Goal: Check status: Check status

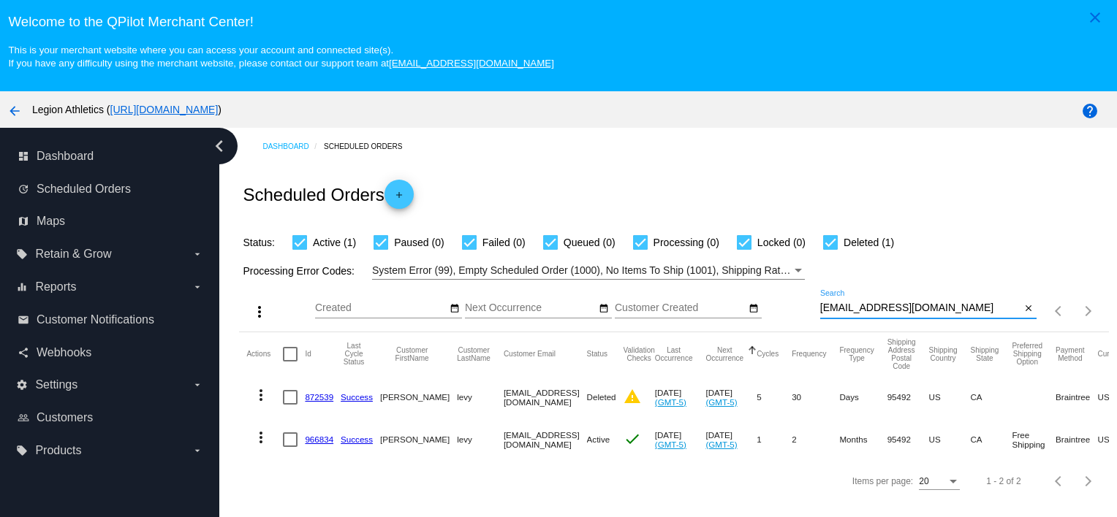
scroll to position [94, 0]
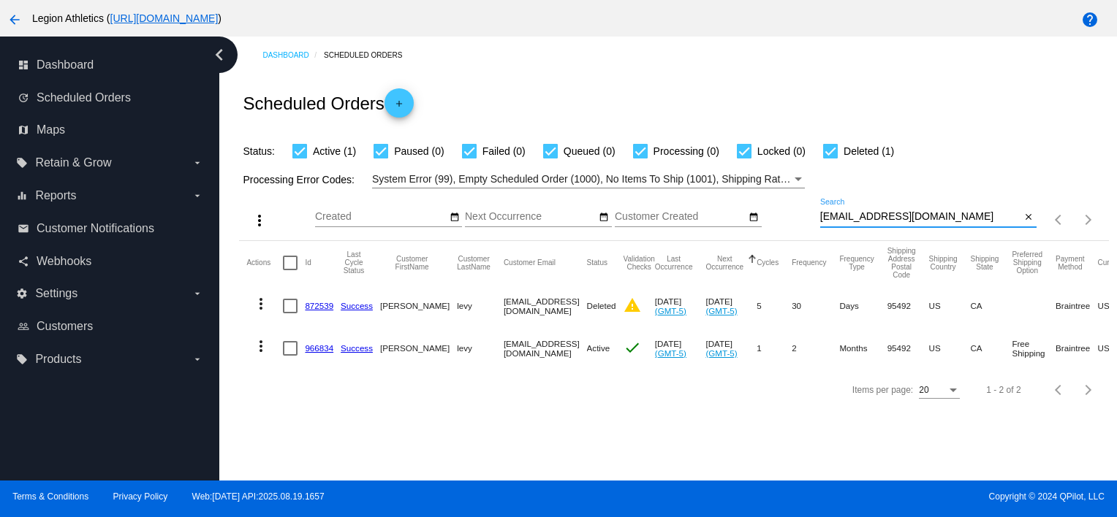
click at [1008, 219] on input "drjoanlevy@gmail.com" at bounding box center [920, 217] width 201 height 12
click at [1023, 219] on mat-icon "close" at bounding box center [1028, 218] width 10 height 12
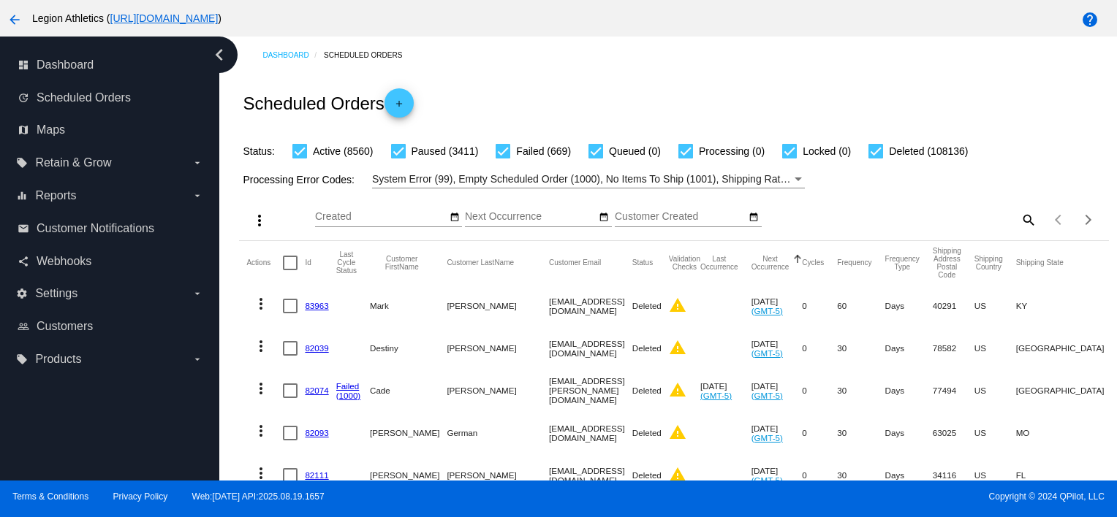
click at [995, 223] on div "search" at bounding box center [928, 219] width 216 height 23
click at [1019, 221] on mat-icon "search" at bounding box center [1028, 219] width 18 height 23
click at [950, 227] on div at bounding box center [928, 227] width 216 height 1
click at [943, 224] on div "Search" at bounding box center [928, 213] width 216 height 29
paste input "alorrianheroes1800@gmail.com"
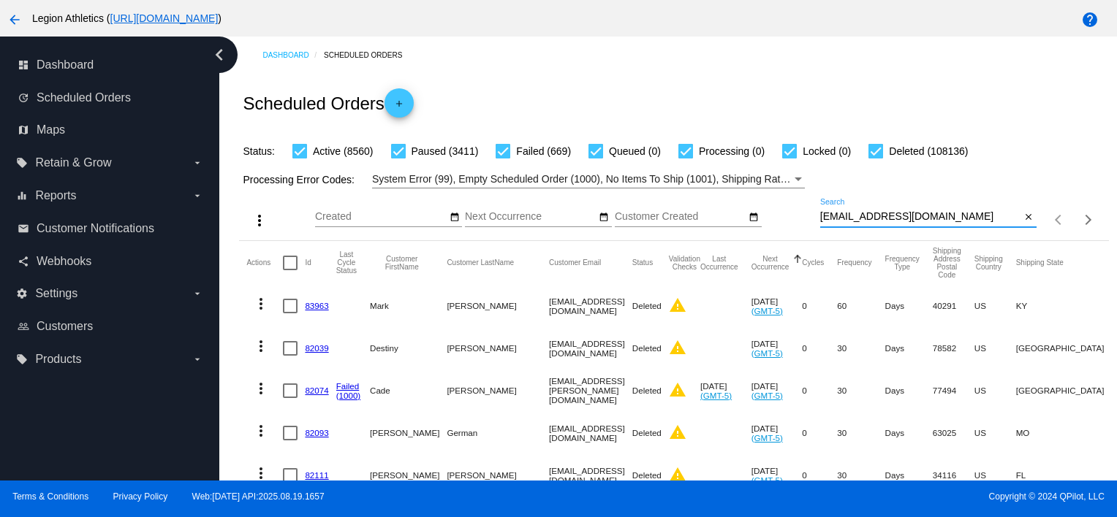
type input "alorrianheroes1800@gmail.com"
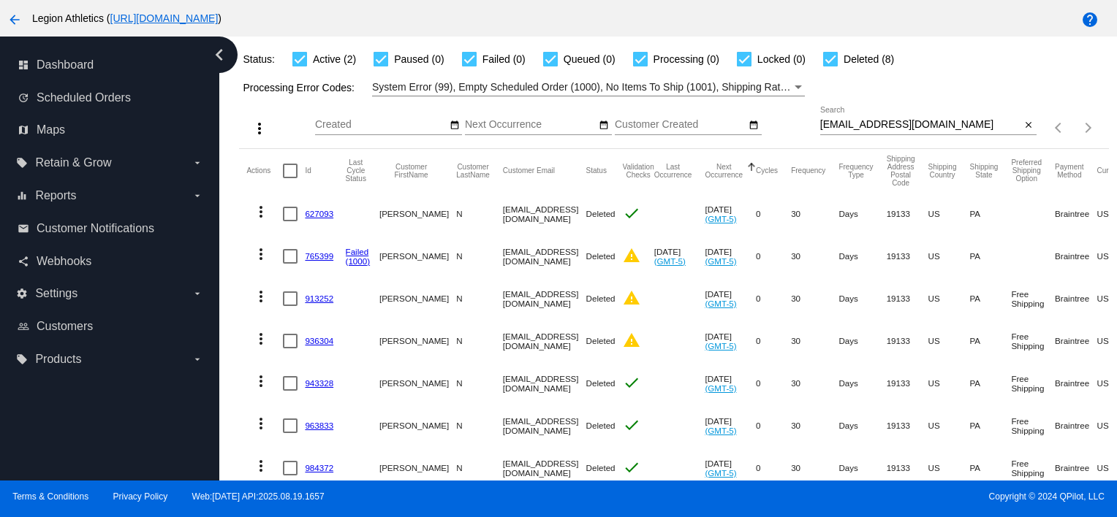
scroll to position [280, 0]
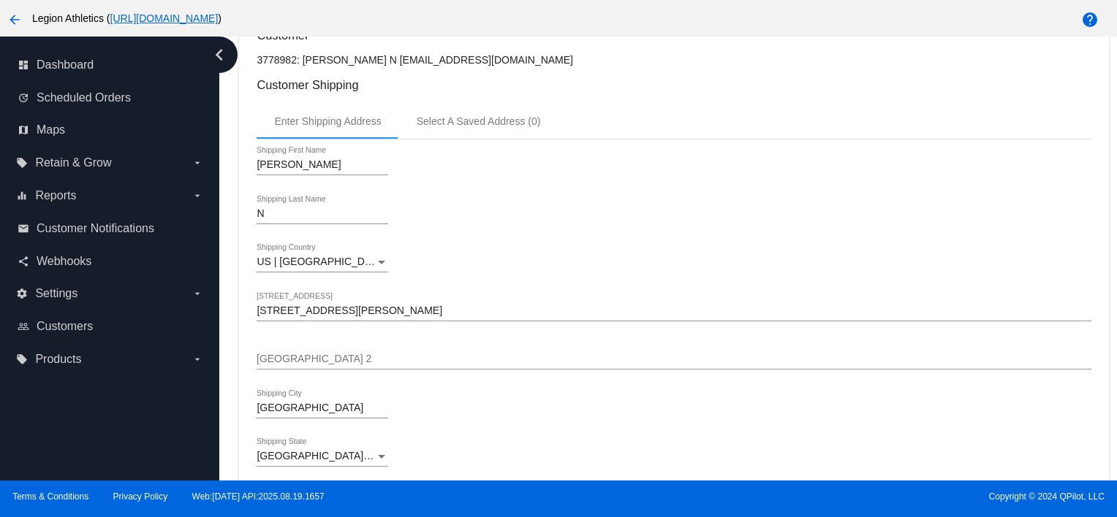
scroll to position [146, 0]
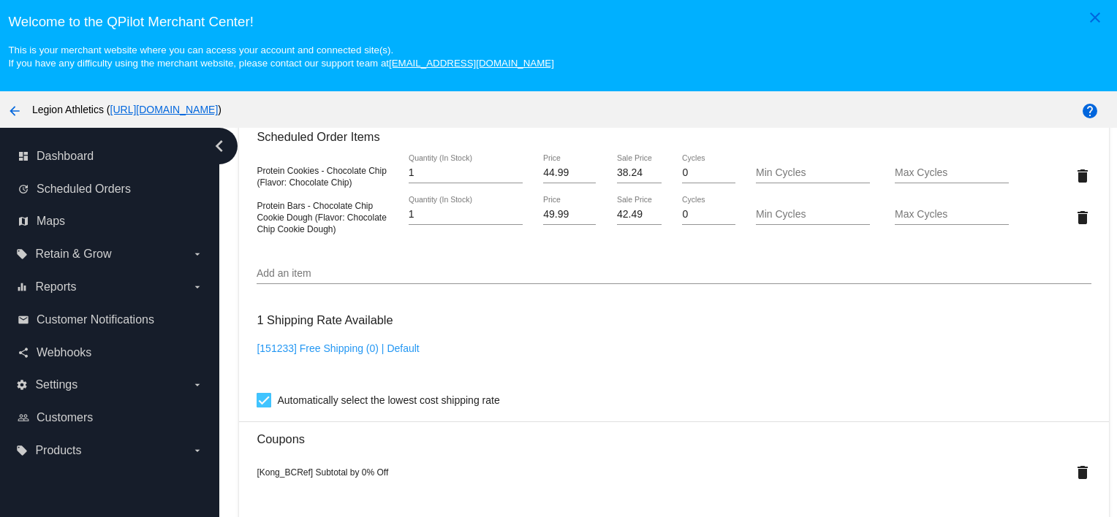
scroll to position [943, 0]
